Goal: Communication & Community: Share content

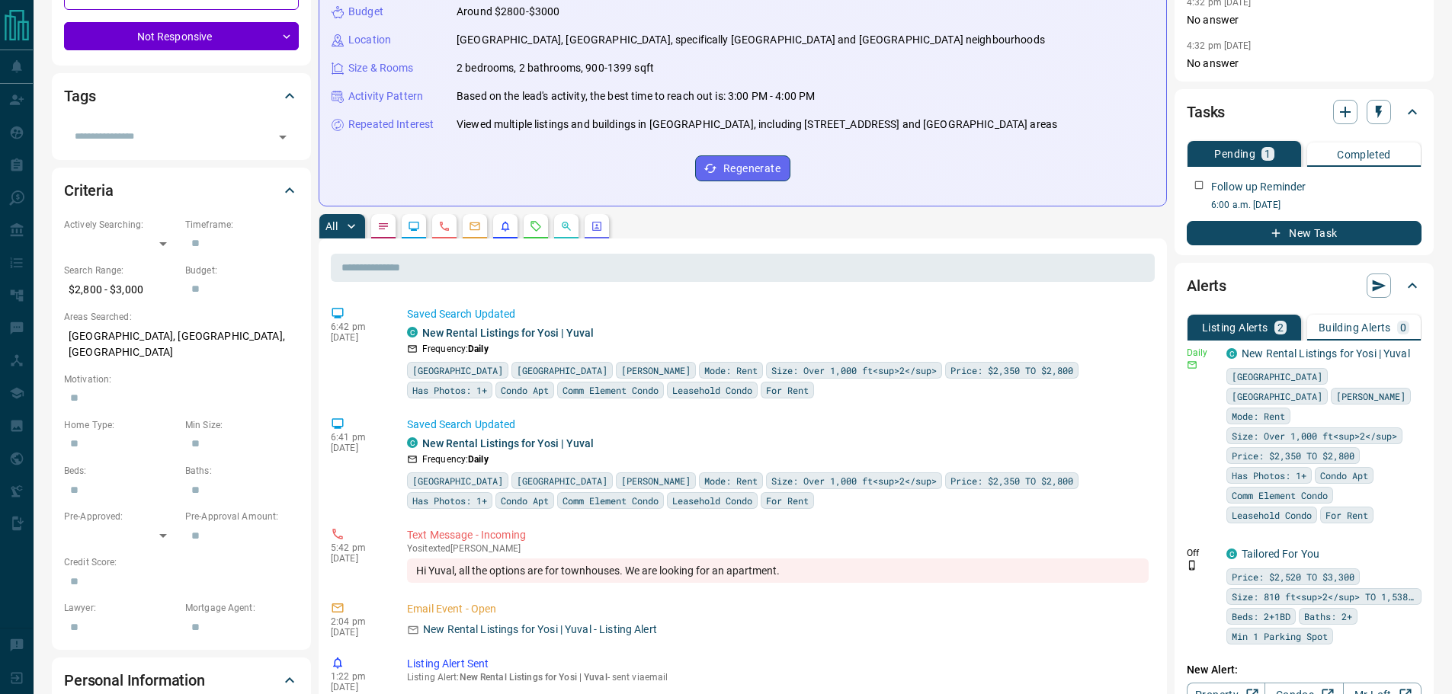
scroll to position [305, 0]
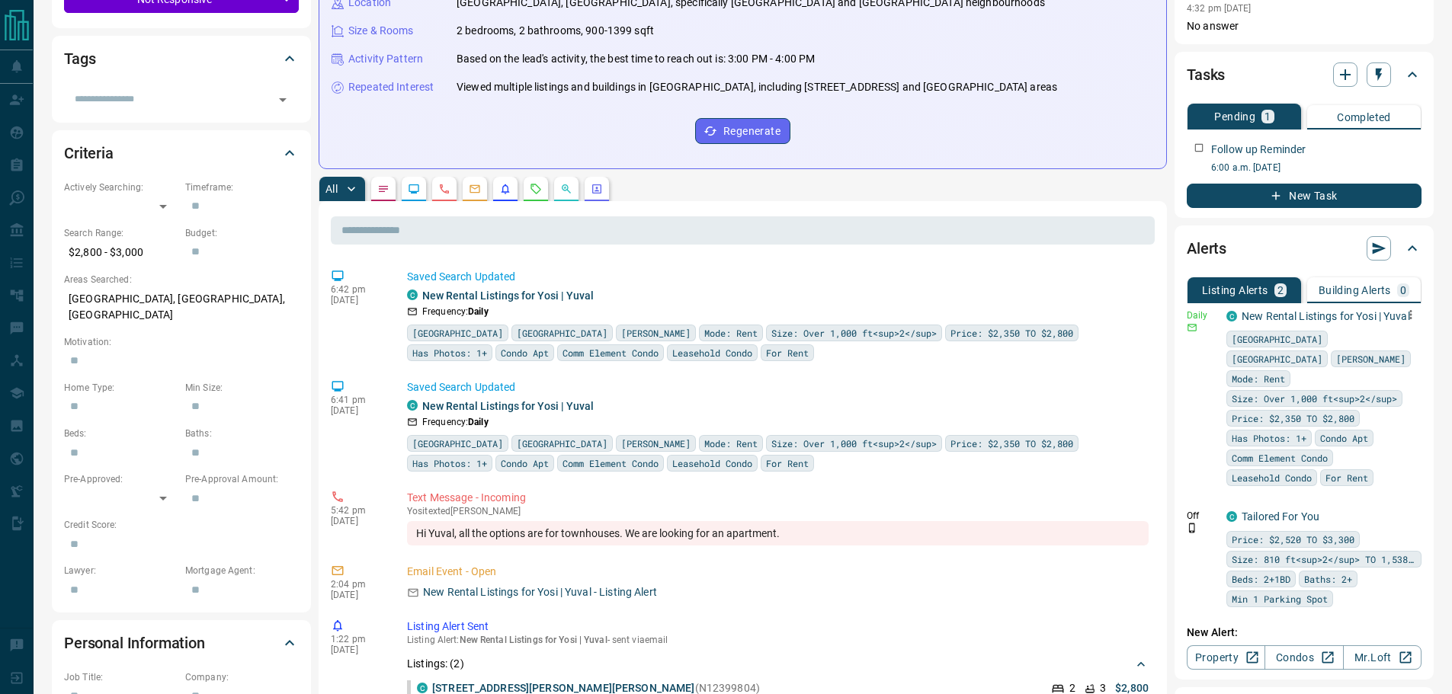
click at [1400, 320] on button "button" at bounding box center [1410, 314] width 21 height 21
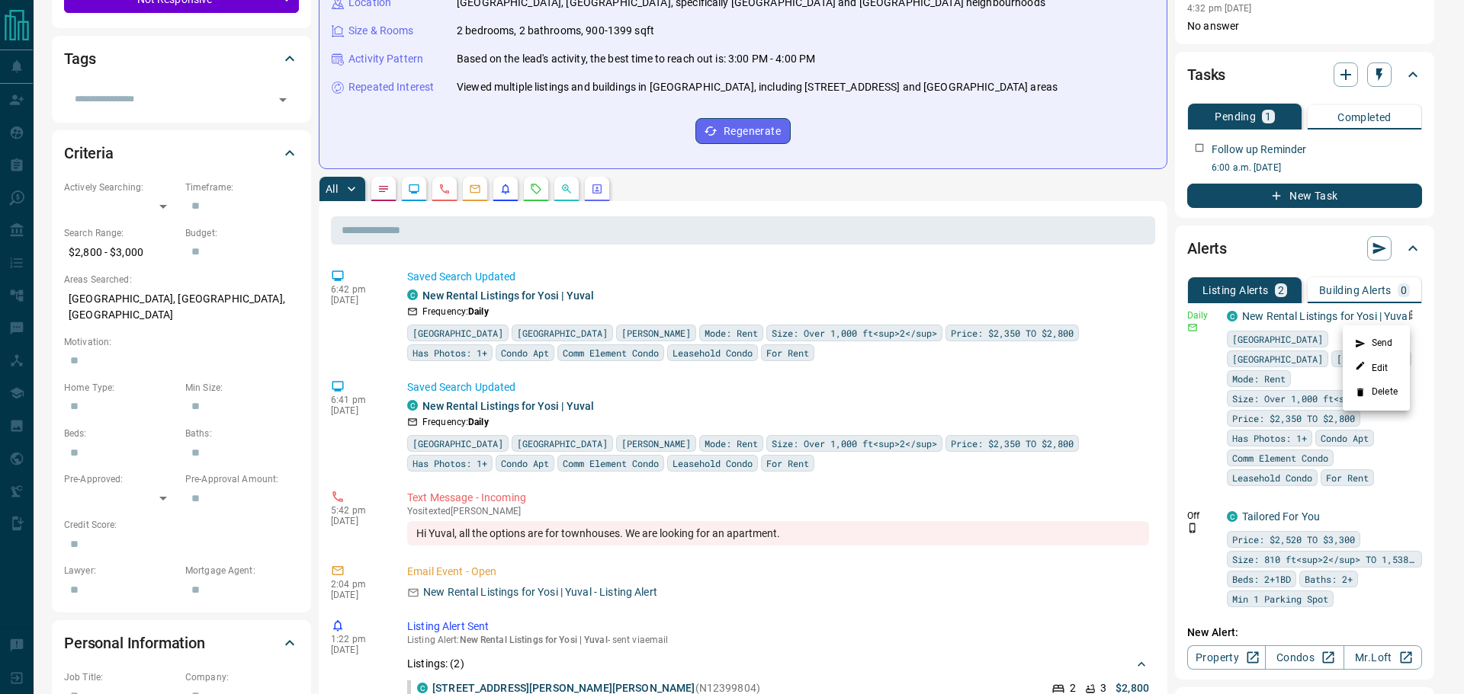
click at [1388, 342] on li "Send" at bounding box center [1375, 344] width 67 height 24
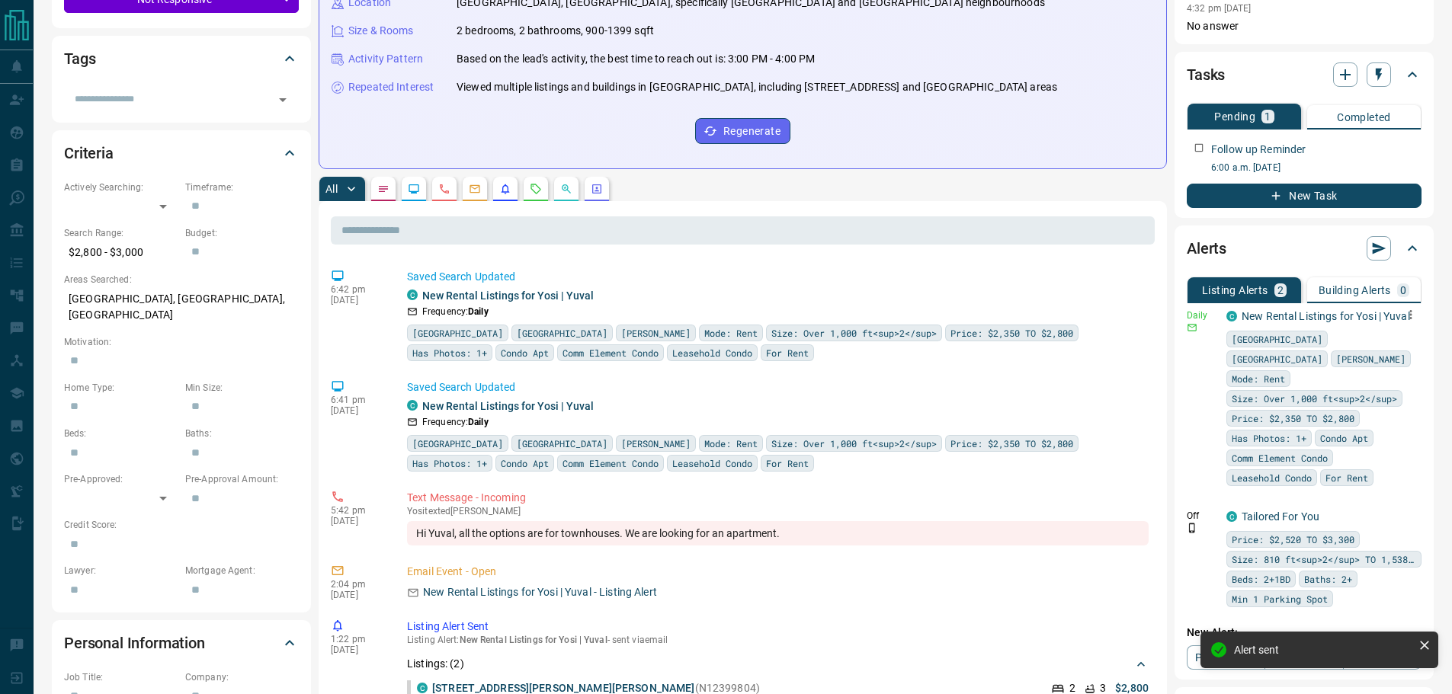
click at [1404, 319] on icon "button" at bounding box center [1411, 315] width 14 height 14
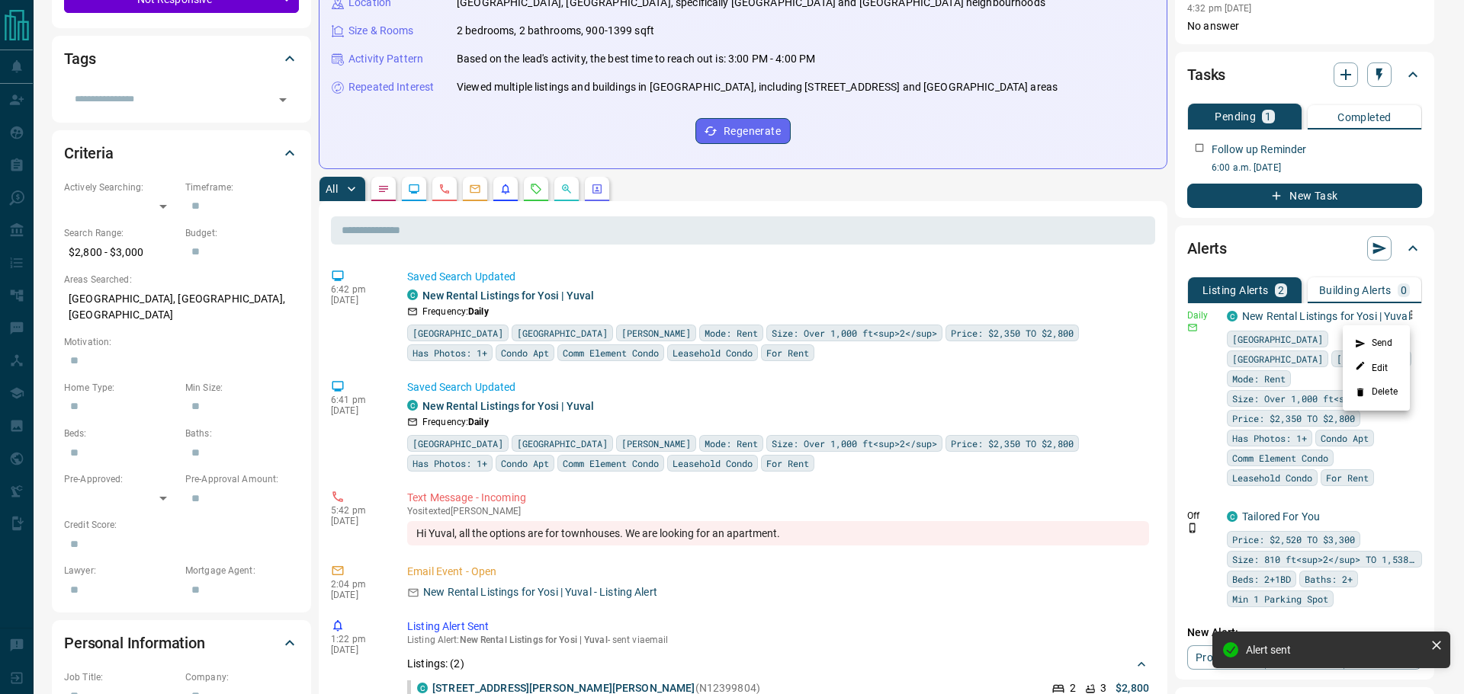
click at [1393, 338] on li "Send" at bounding box center [1375, 344] width 67 height 24
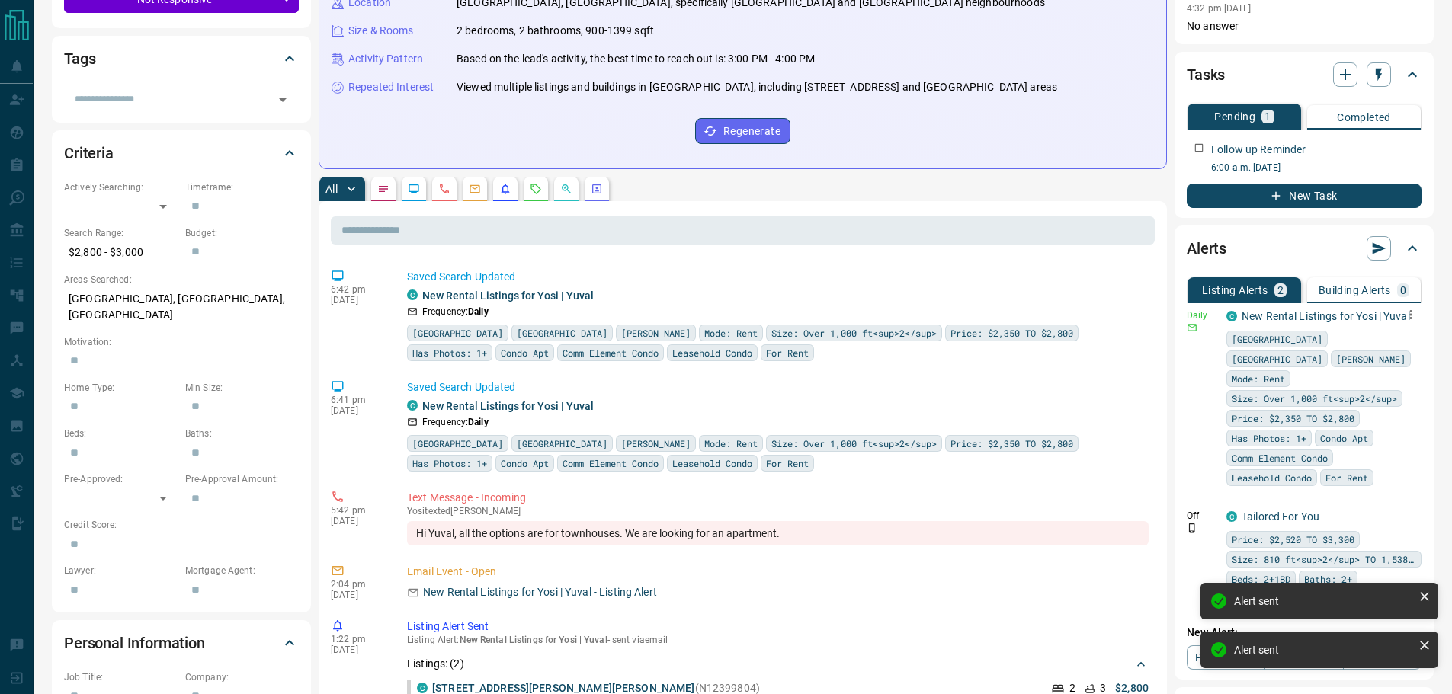
click at [1404, 317] on icon "button" at bounding box center [1411, 315] width 14 height 14
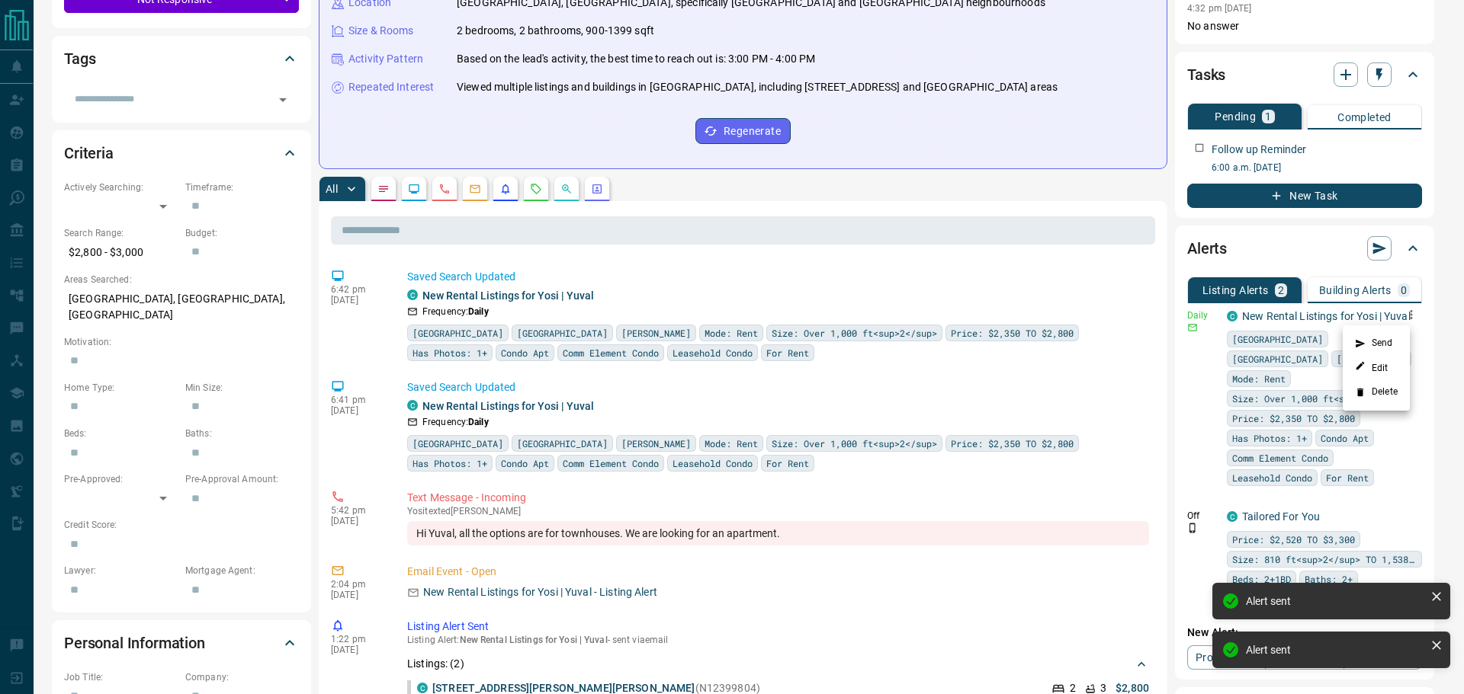
click at [1393, 337] on li "Send" at bounding box center [1375, 344] width 67 height 24
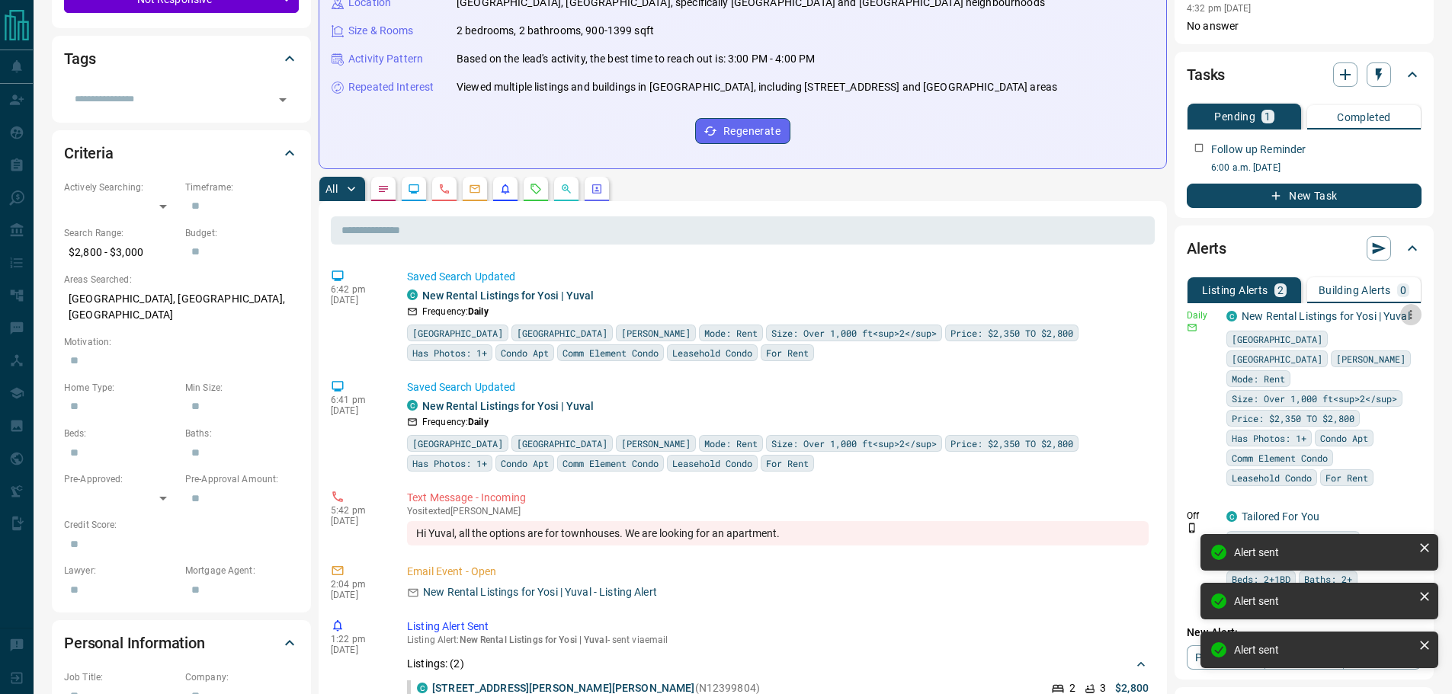
click at [1404, 314] on icon "button" at bounding box center [1411, 315] width 14 height 14
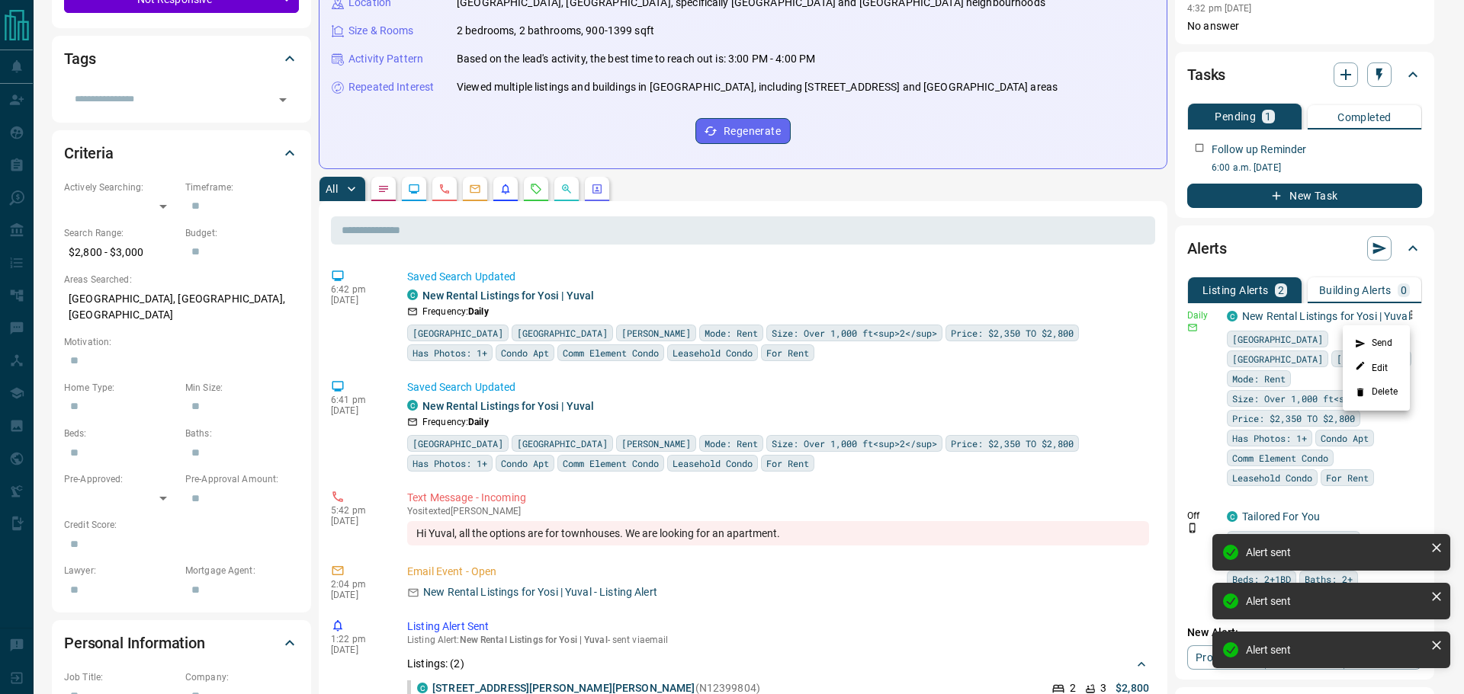
click at [1396, 334] on li "Send" at bounding box center [1375, 344] width 67 height 24
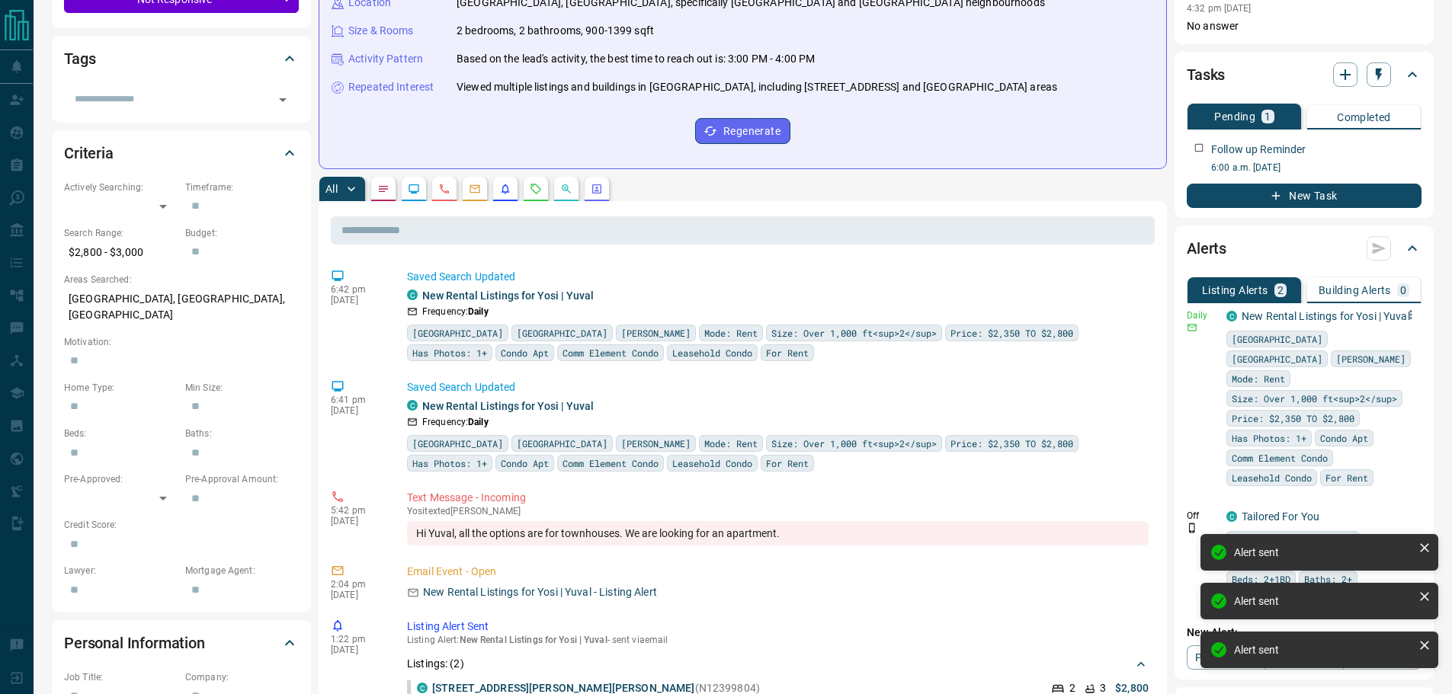
click at [1410, 315] on icon "button" at bounding box center [1411, 314] width 2 height 9
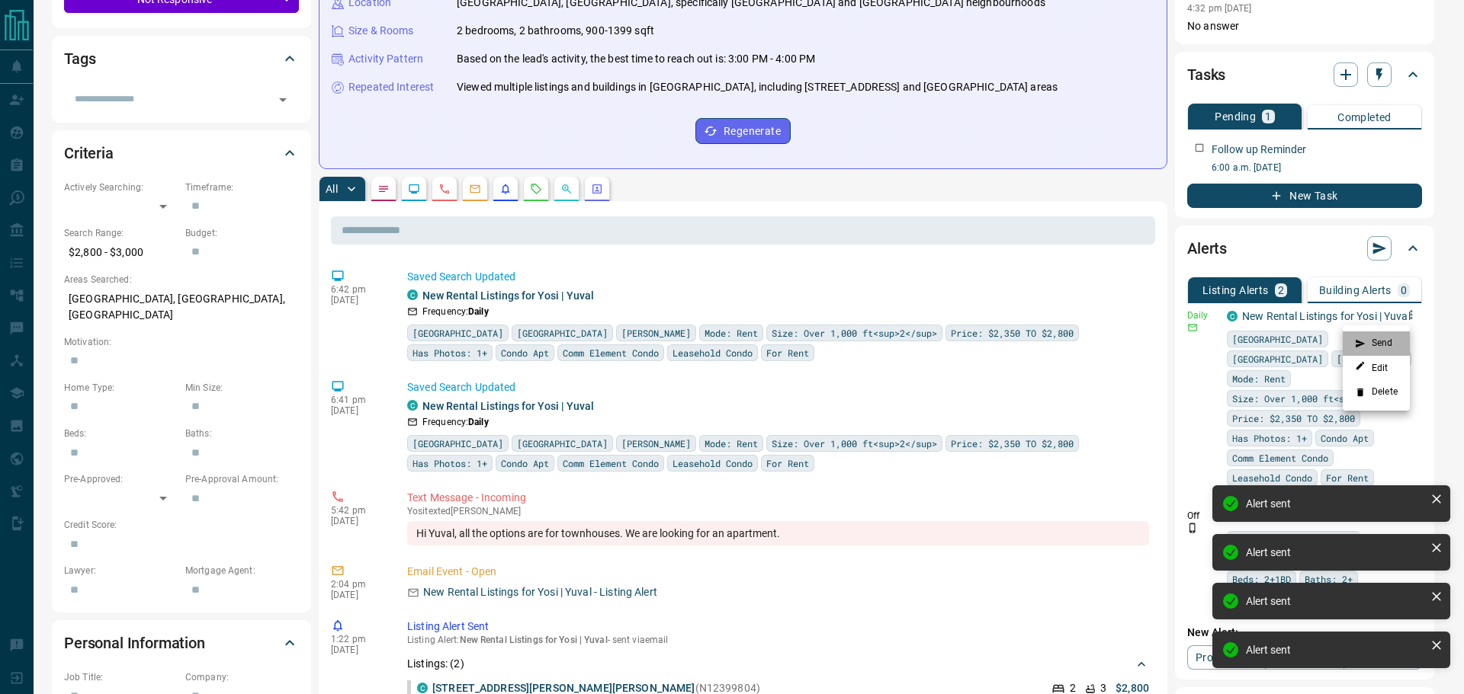
click at [1394, 336] on li "Send" at bounding box center [1375, 344] width 67 height 24
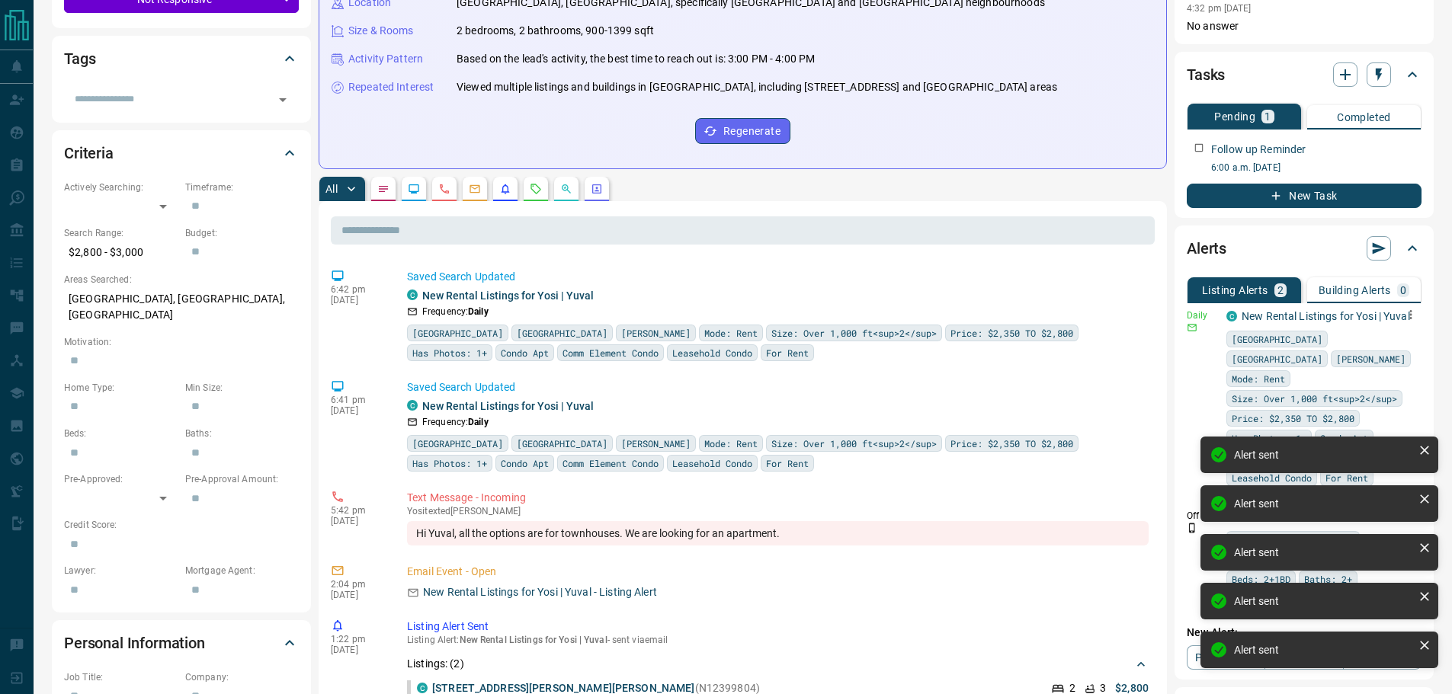
click at [511, 195] on button "button" at bounding box center [505, 189] width 24 height 24
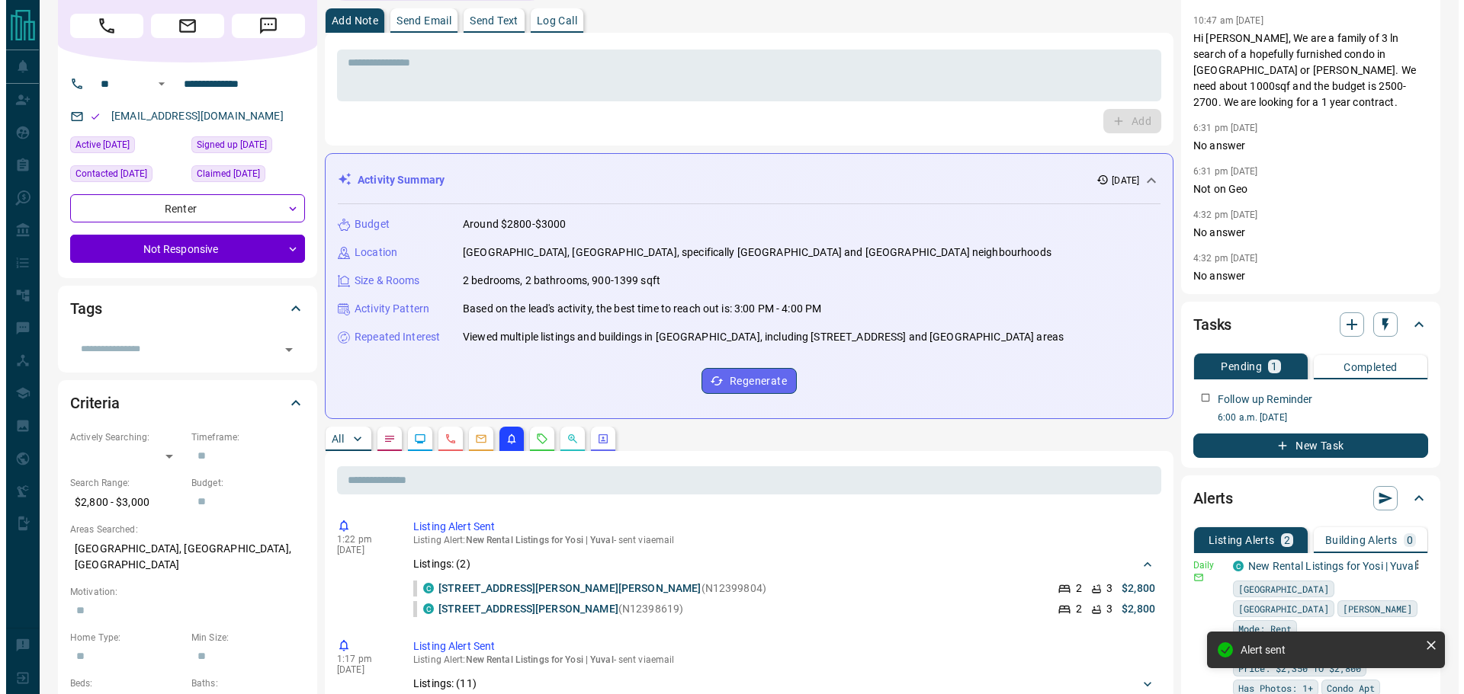
scroll to position [0, 0]
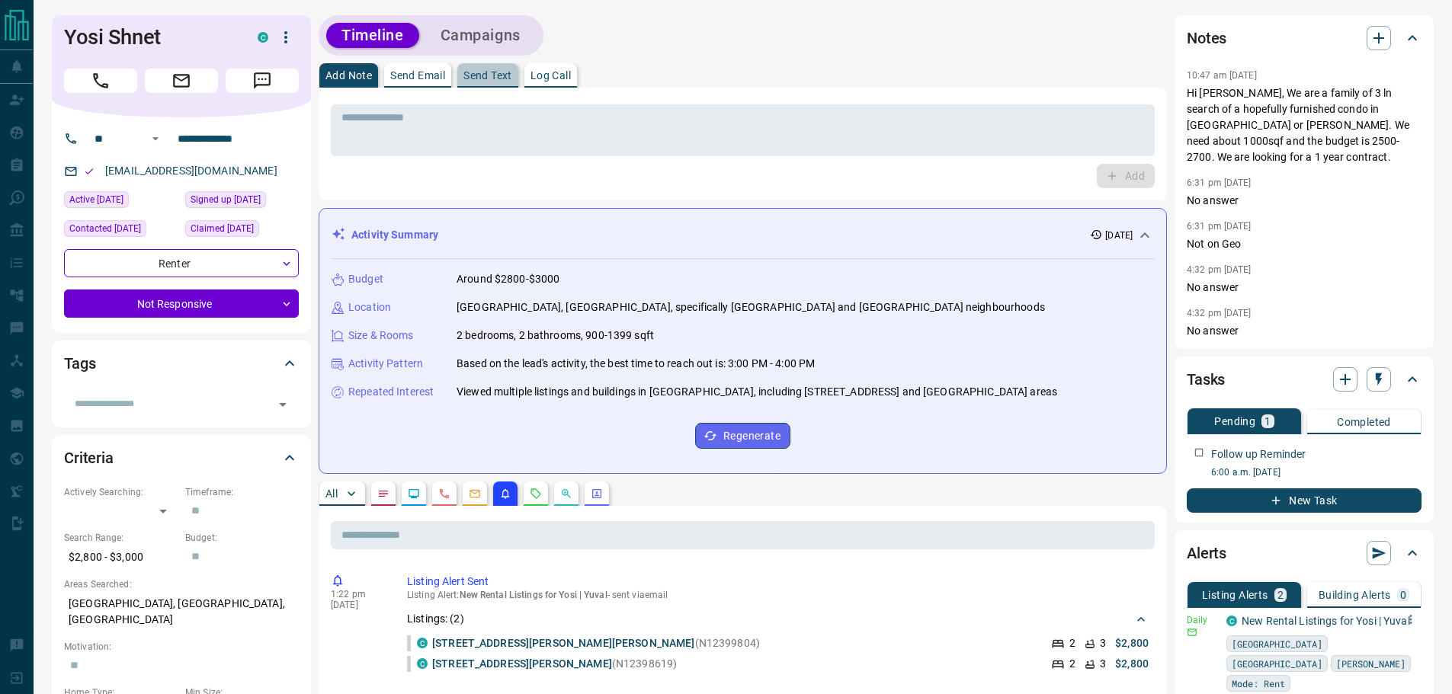
click at [497, 75] on p "Send Text" at bounding box center [487, 75] width 49 height 11
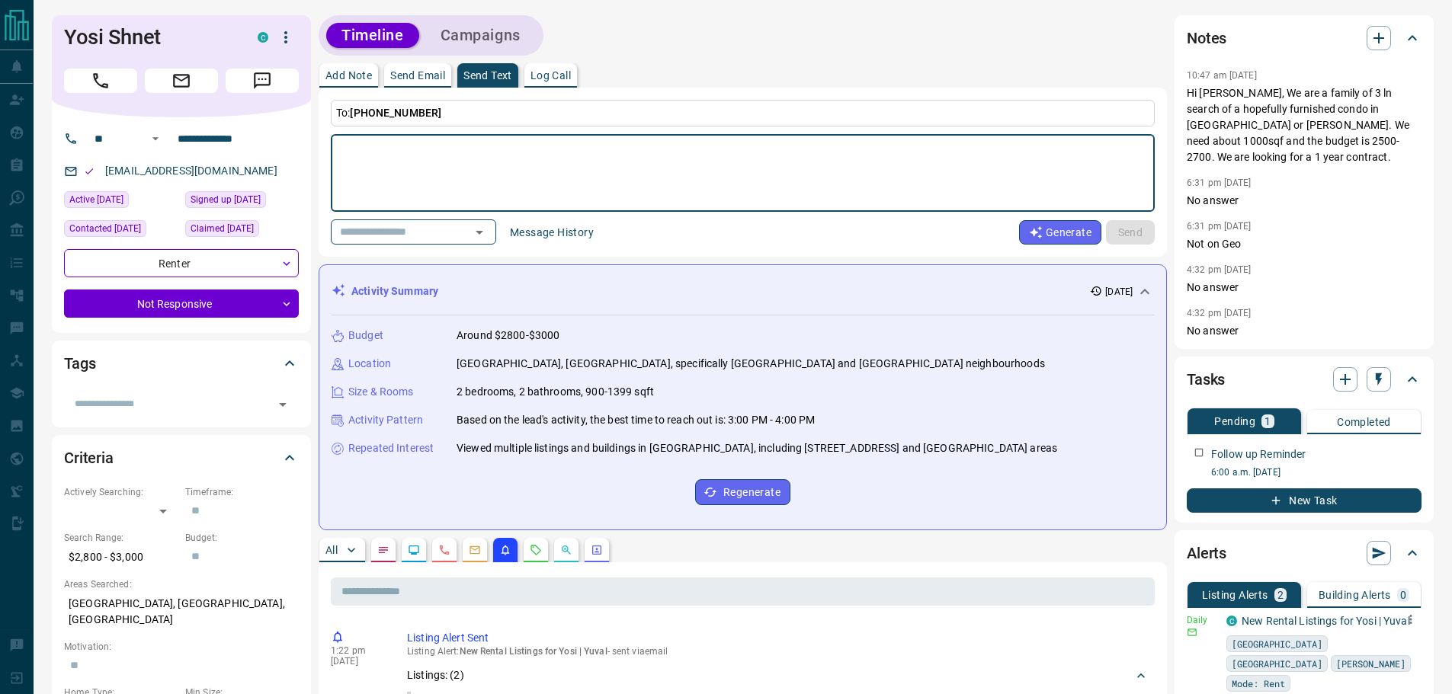
click at [585, 226] on button "Message History" at bounding box center [552, 232] width 102 height 24
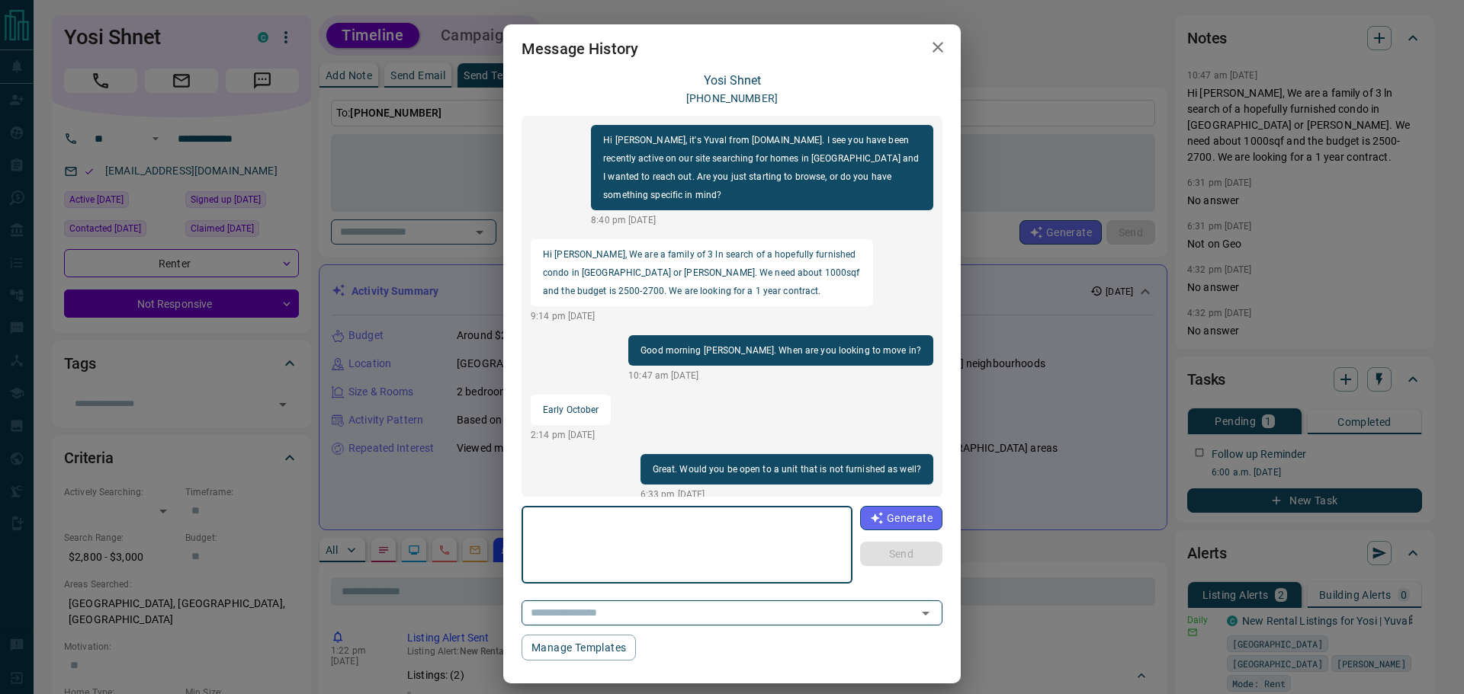
scroll to position [169, 0]
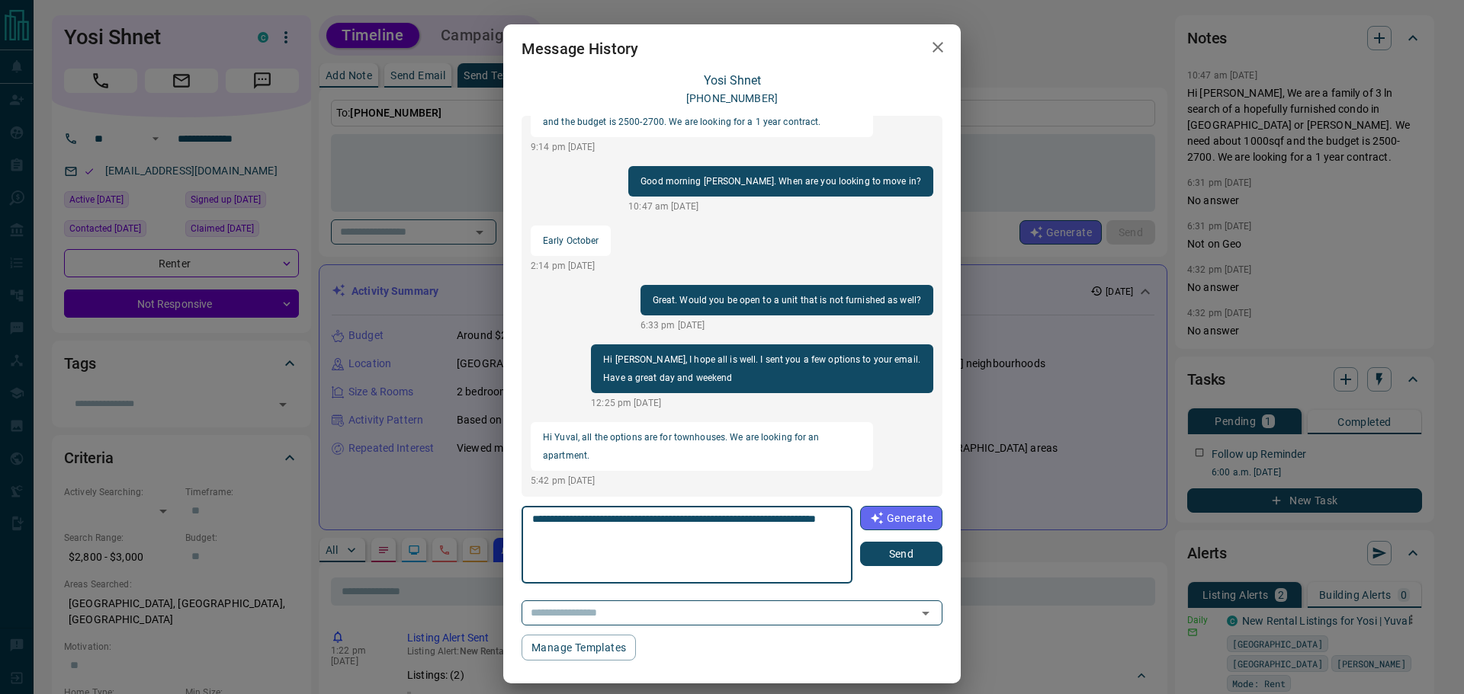
type textarea "**********"
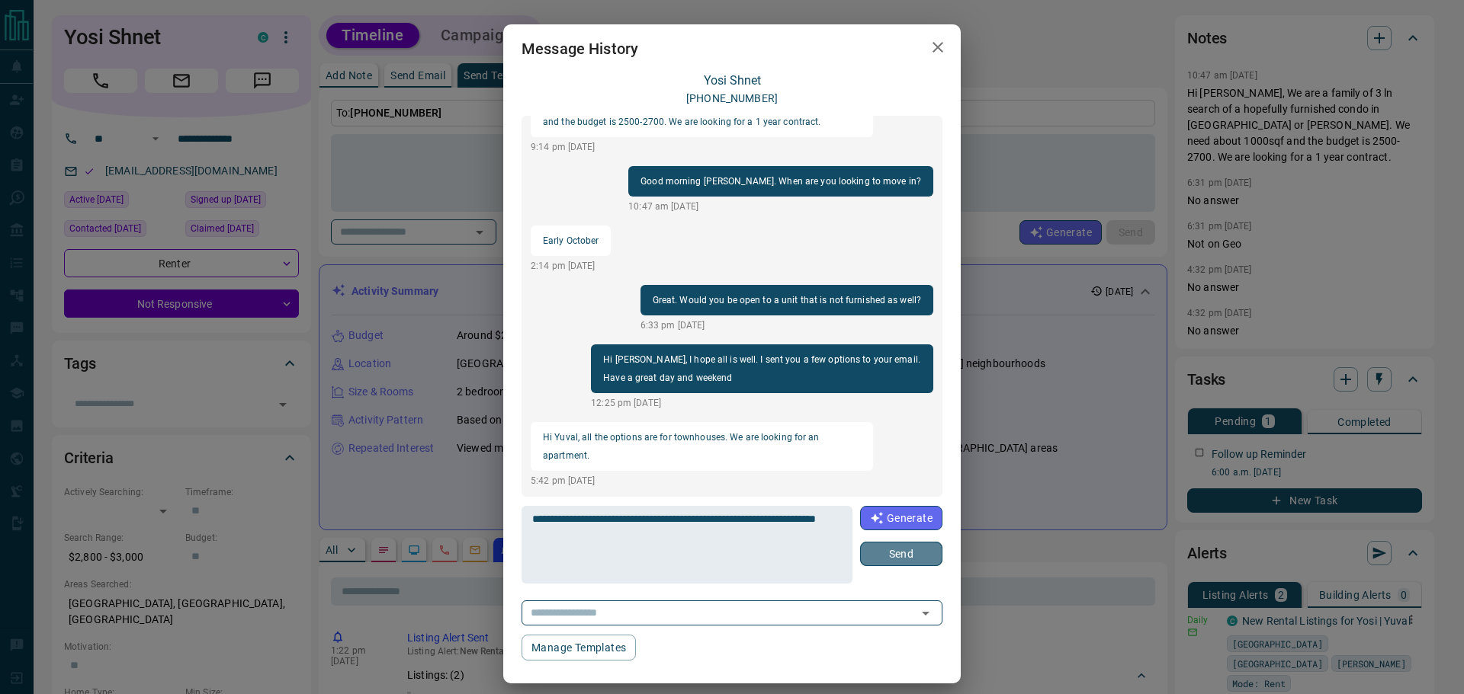
click at [909, 562] on button "Send" at bounding box center [901, 554] width 82 height 24
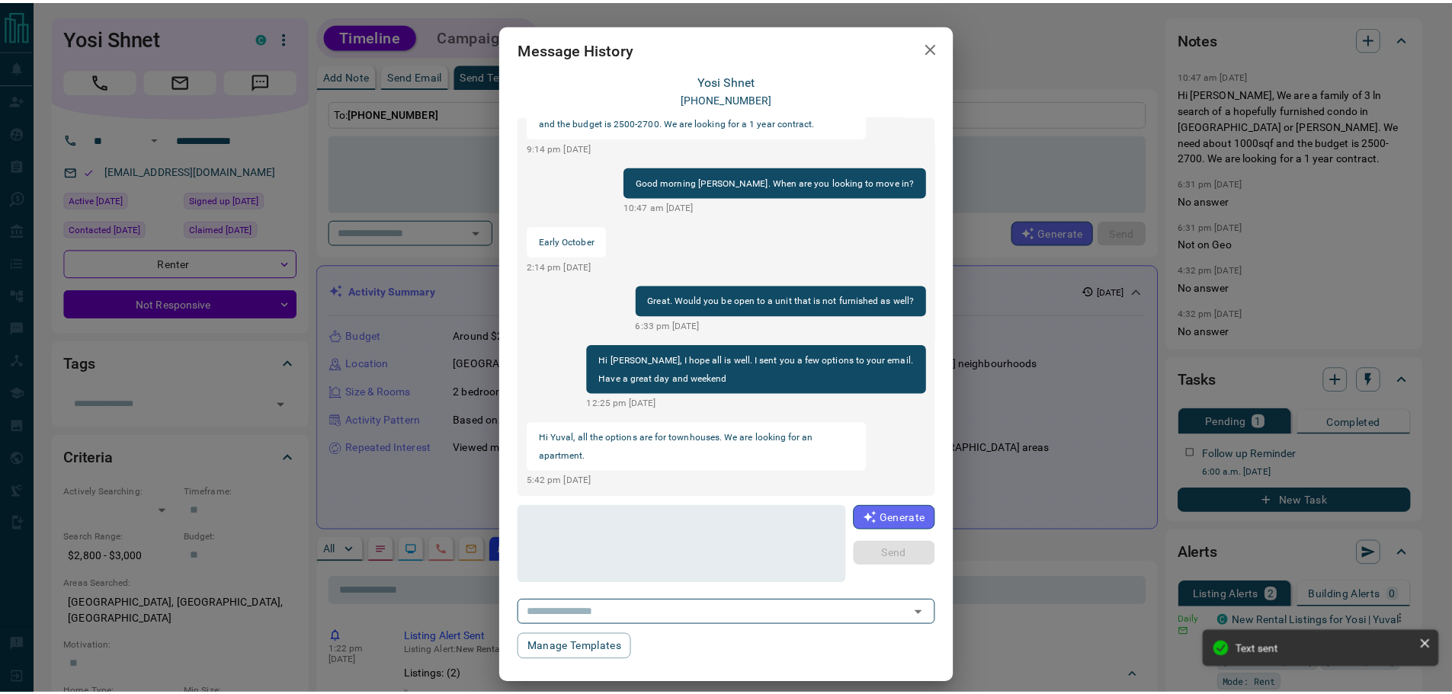
scroll to position [229, 0]
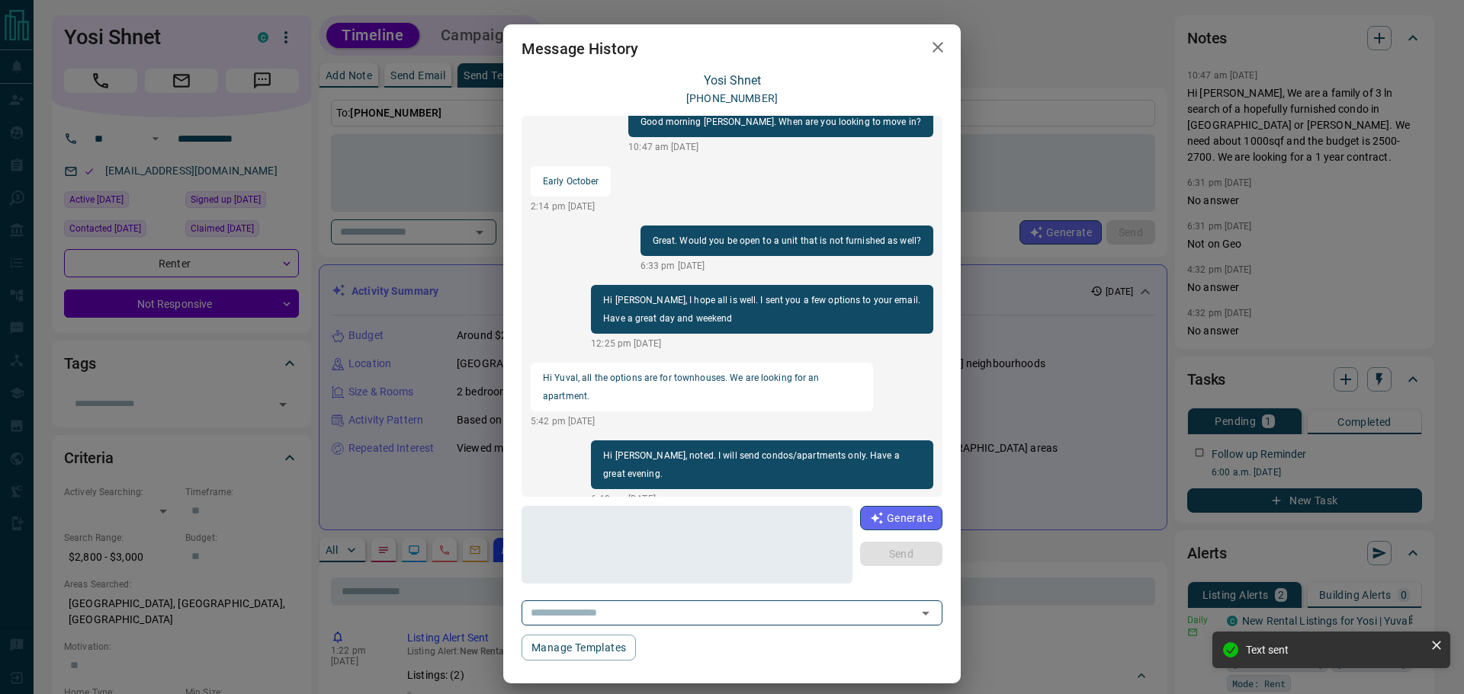
click at [933, 63] on button "button" at bounding box center [937, 47] width 30 height 31
